Goal: Check status: Check status

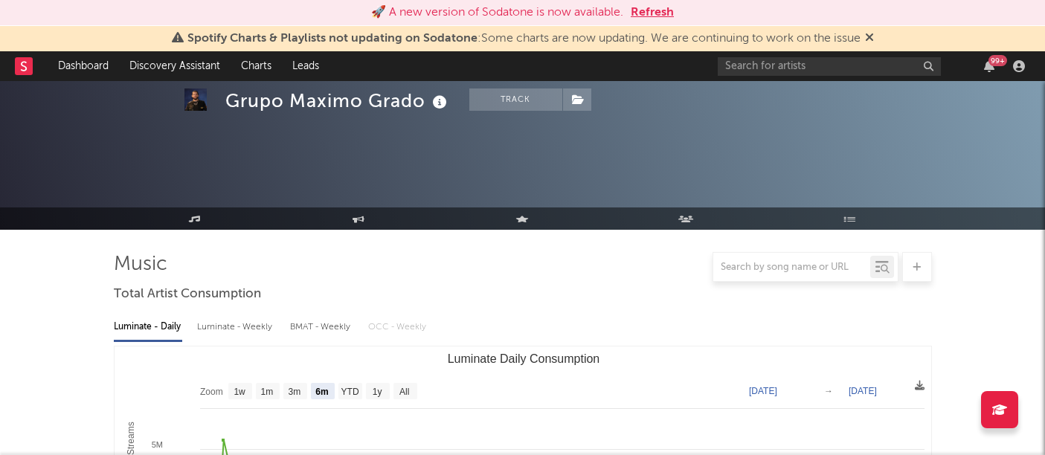
select select "6m"
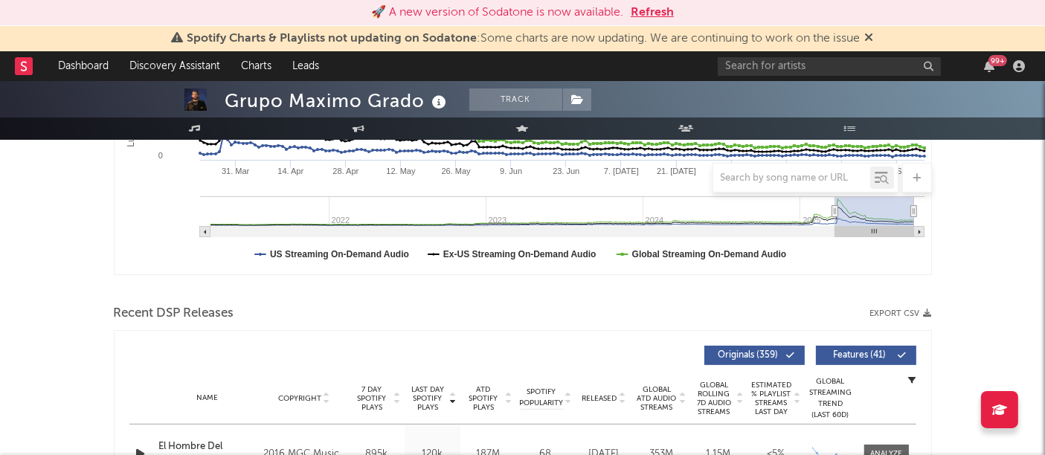
scroll to position [446, 0]
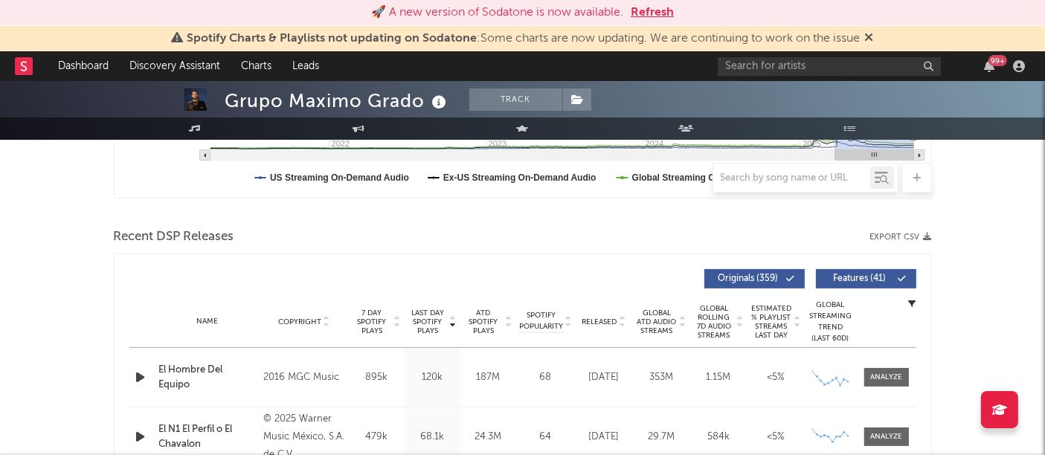
click at [656, 13] on button "Refresh" at bounding box center [652, 13] width 43 height 18
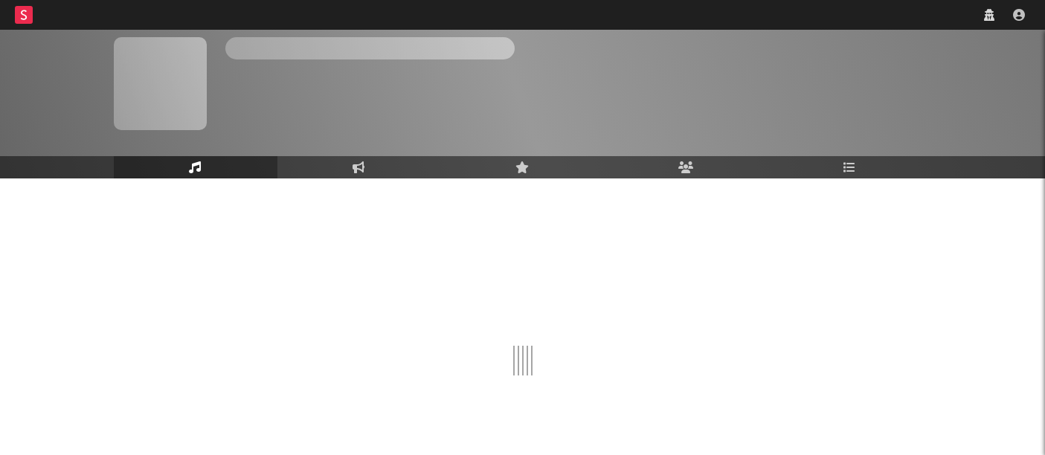
scroll to position [61, 0]
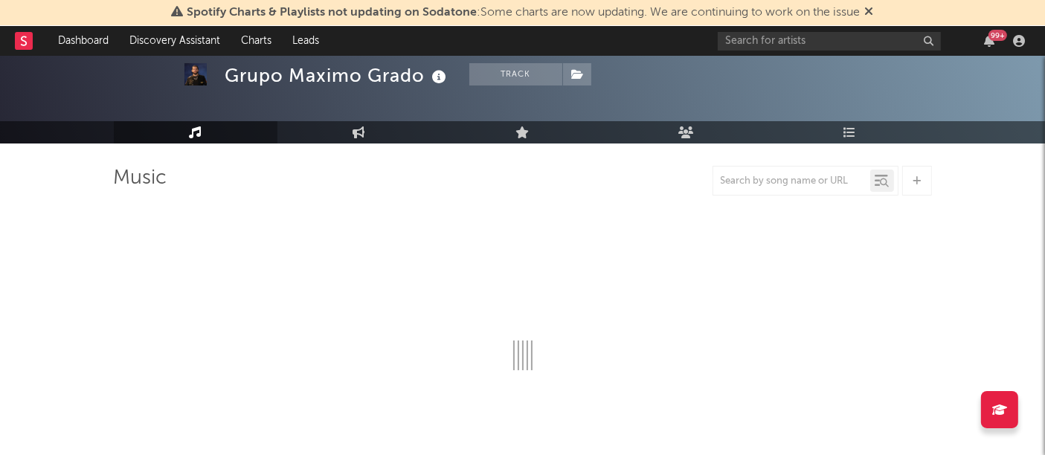
select select "6m"
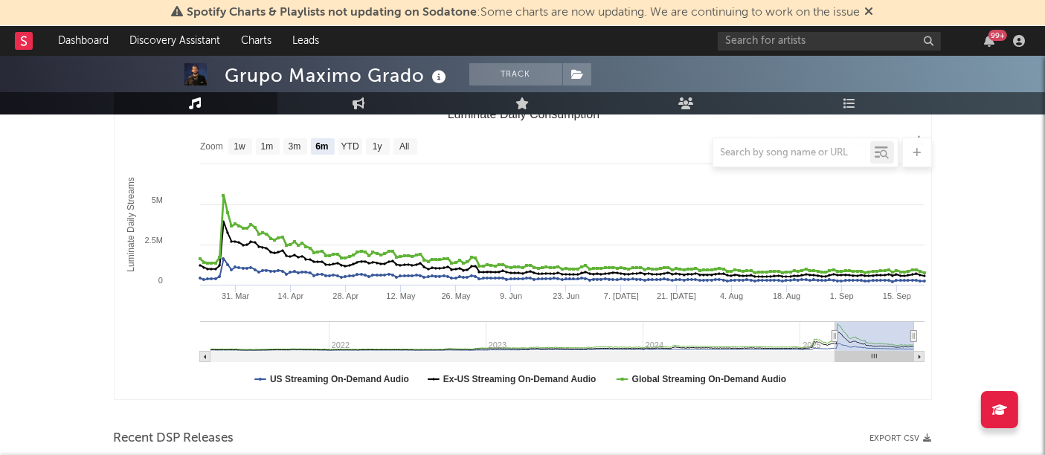
scroll to position [0, 0]
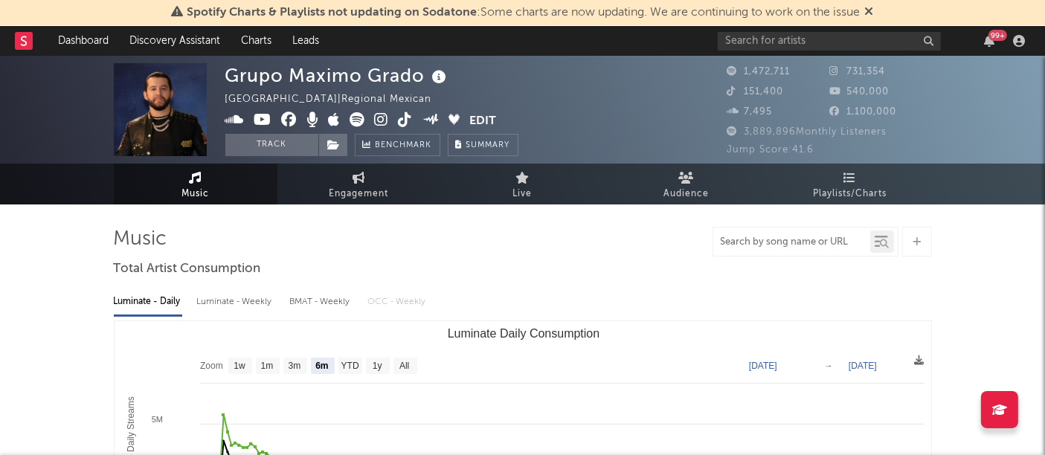
click at [775, 238] on input "text" at bounding box center [792, 243] width 157 height 12
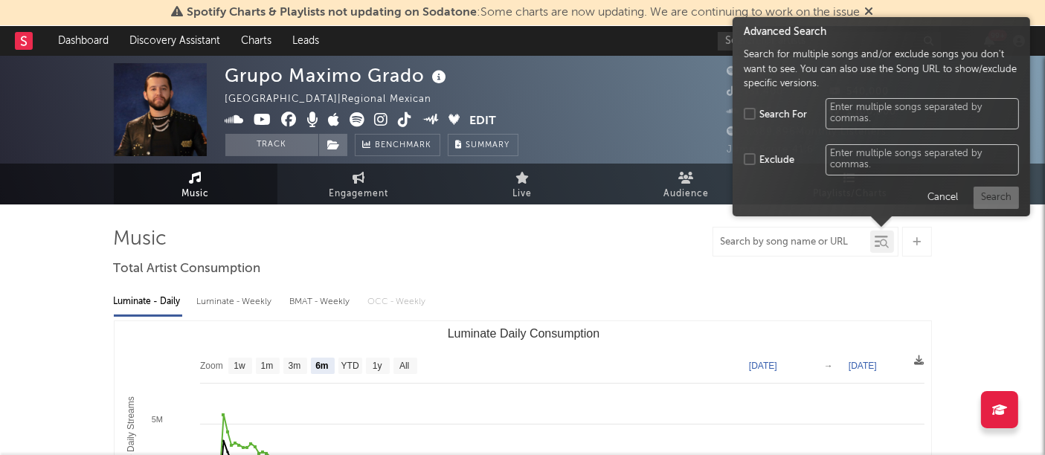
click at [887, 246] on icon at bounding box center [885, 244] width 9 height 9
